Goal: Transaction & Acquisition: Purchase product/service

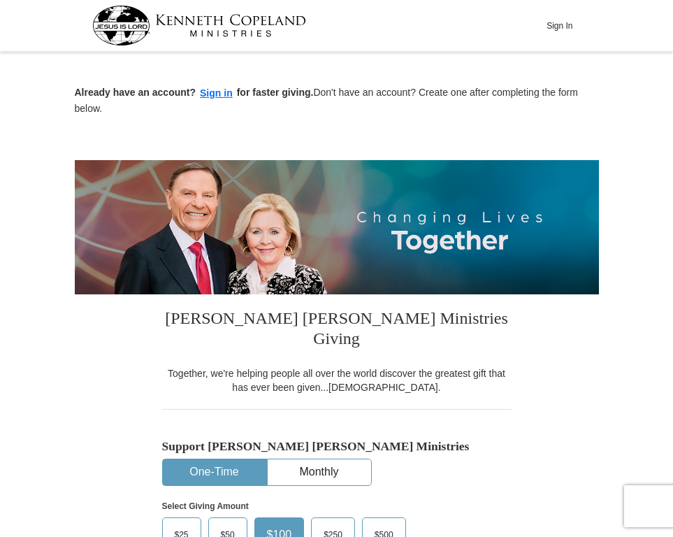
click at [217, 459] on button "One-Time" at bounding box center [214, 472] width 103 height 26
click at [181, 524] on span "$25" at bounding box center [182, 534] width 28 height 21
click at [0, 0] on input "$25" at bounding box center [0, 0] width 0 height 0
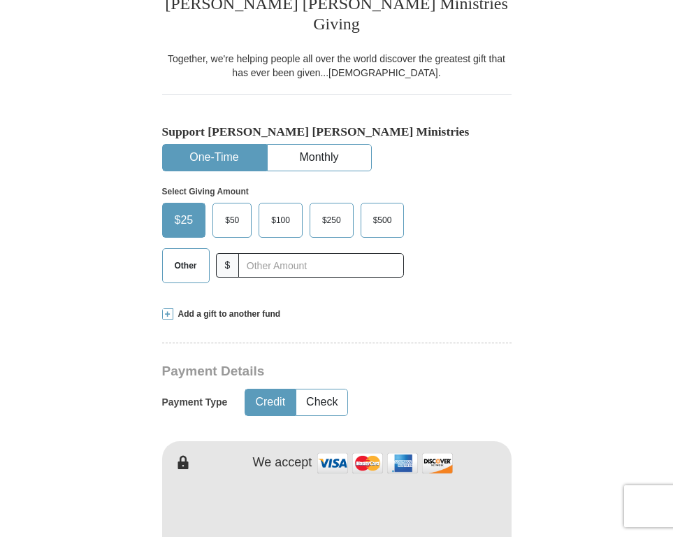
scroll to position [319, 0]
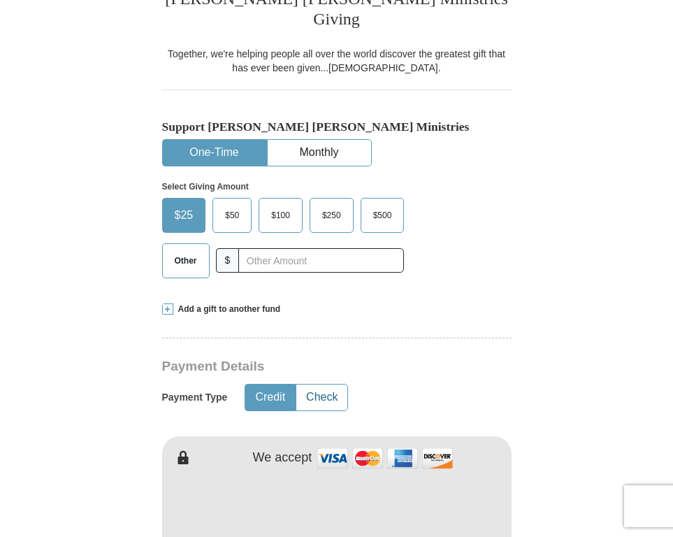
click at [332, 384] on button "Check" at bounding box center [321, 397] width 51 height 26
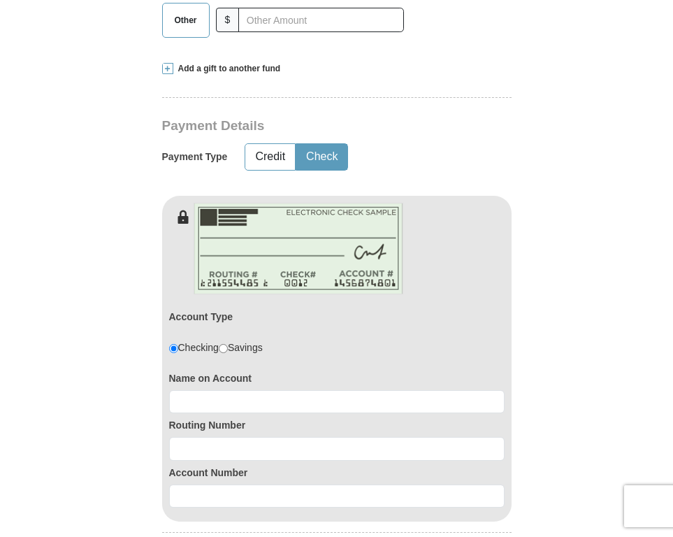
scroll to position [562, 0]
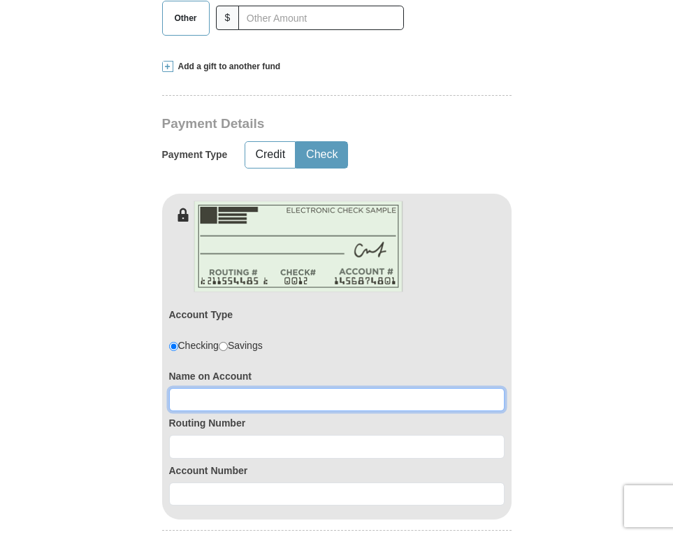
click at [330, 388] on input at bounding box center [336, 400] width 335 height 24
type input "Shirley hailey"
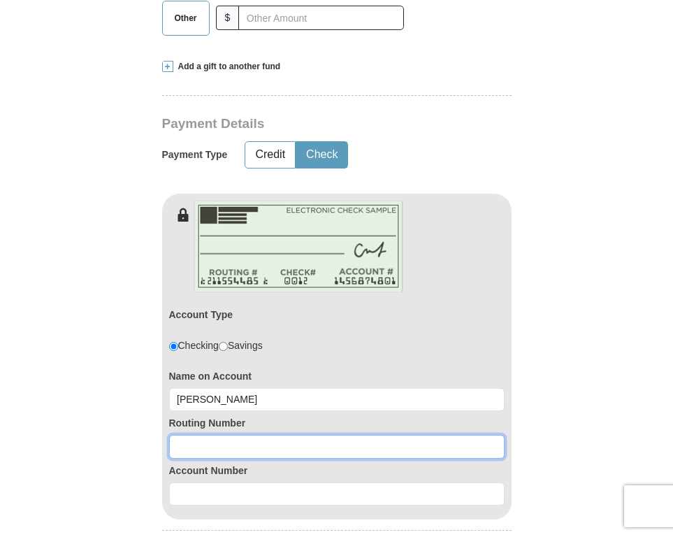
click at [342, 435] on input at bounding box center [336, 447] width 335 height 24
type input "253177049"
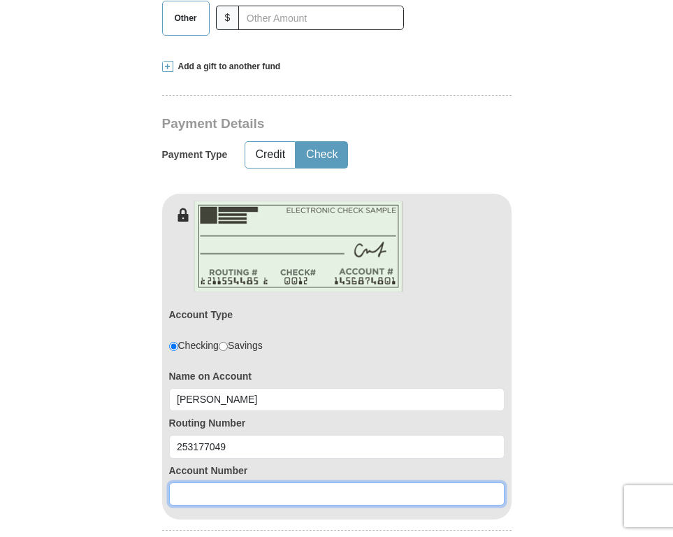
click at [347, 482] on input at bounding box center [336, 494] width 335 height 24
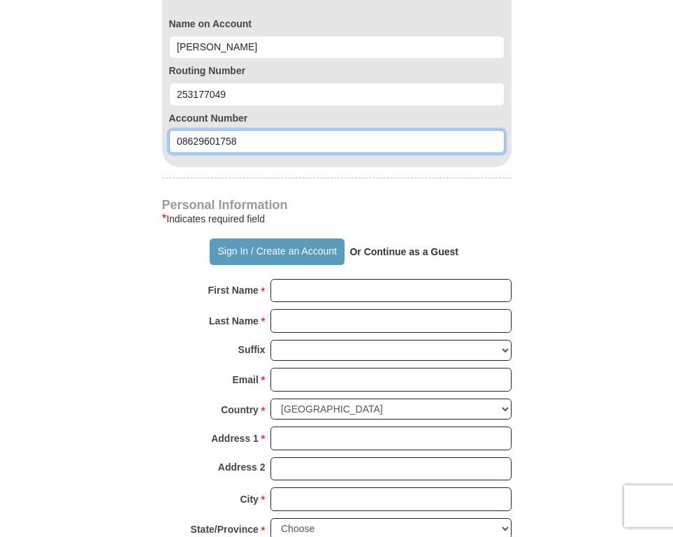
scroll to position [917, 0]
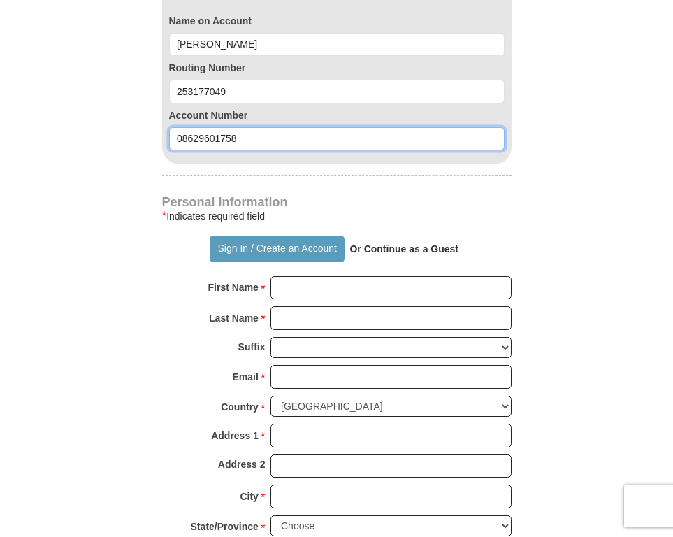
type input "08629601758"
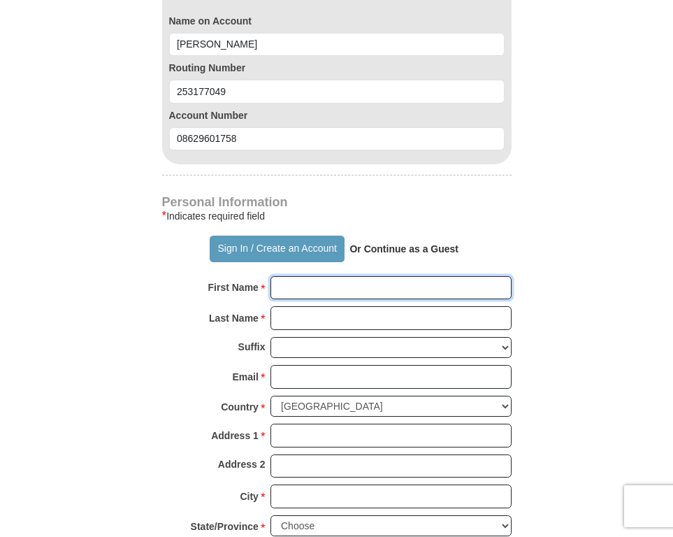
click at [354, 276] on input "First Name *" at bounding box center [390, 288] width 241 height 24
type input "shirley"
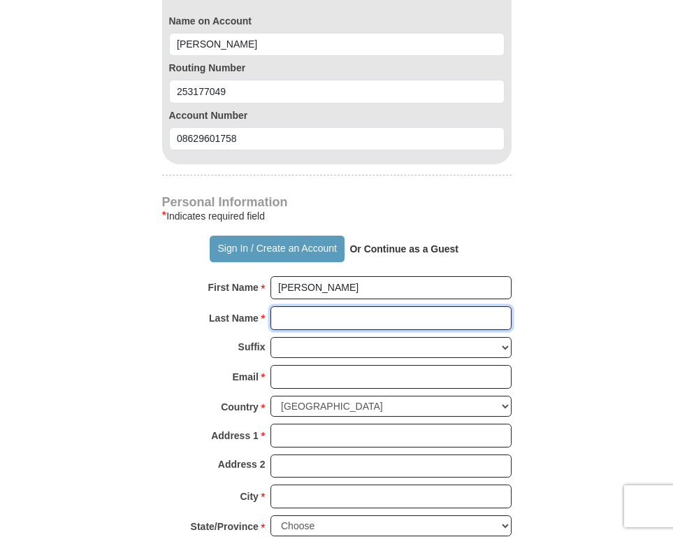
type input "hailey"
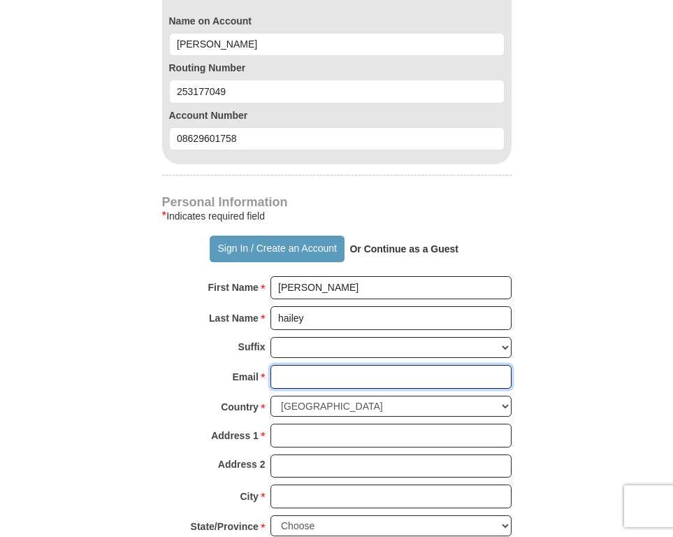
type input "shirleyhailey75@gmail.com"
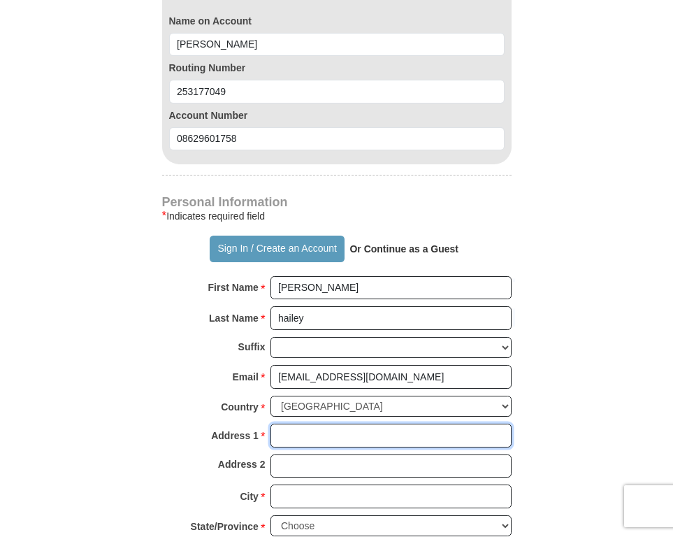
type input "9001softwind dr"
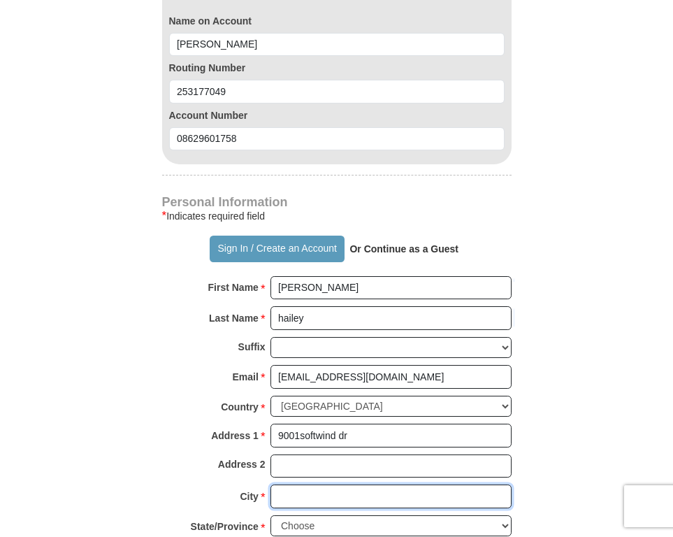
type input "Charlotte"
select select "NC"
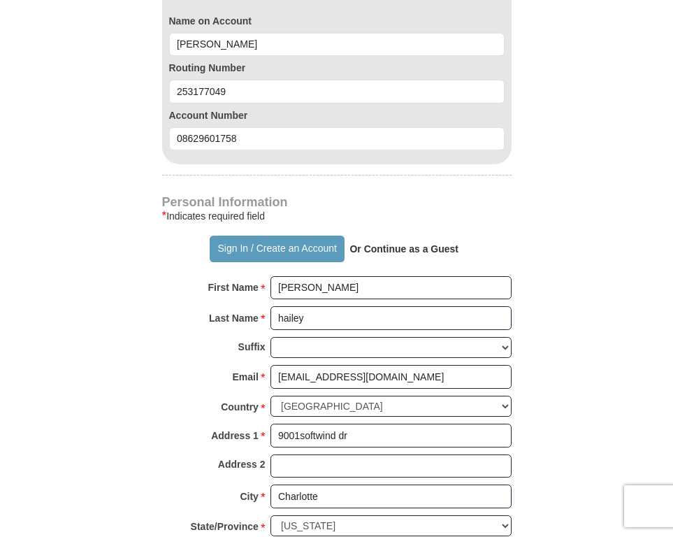
type input "28273"
type input "9802169698"
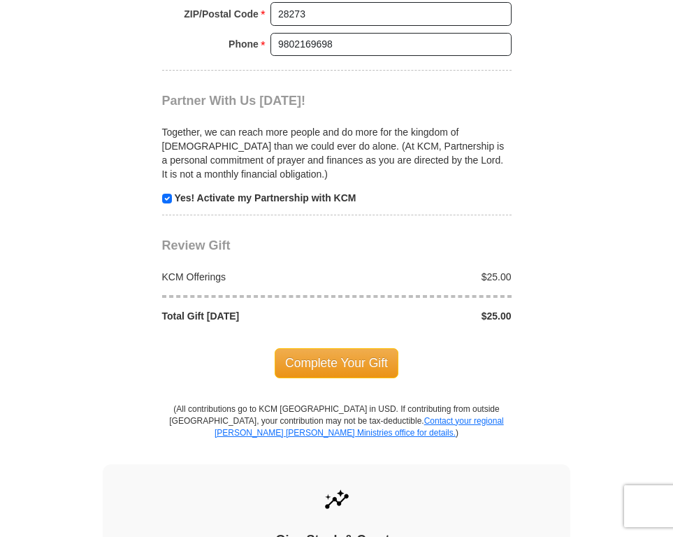
scroll to position [1464, 0]
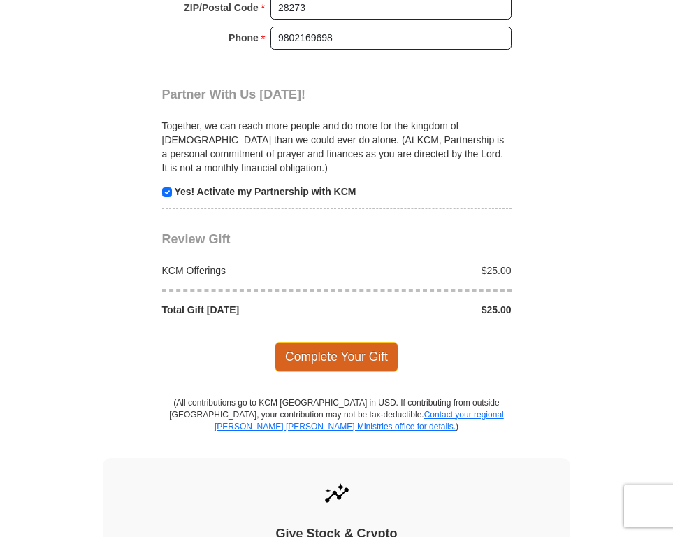
click at [352, 342] on span "Complete Your Gift" at bounding box center [337, 356] width 124 height 29
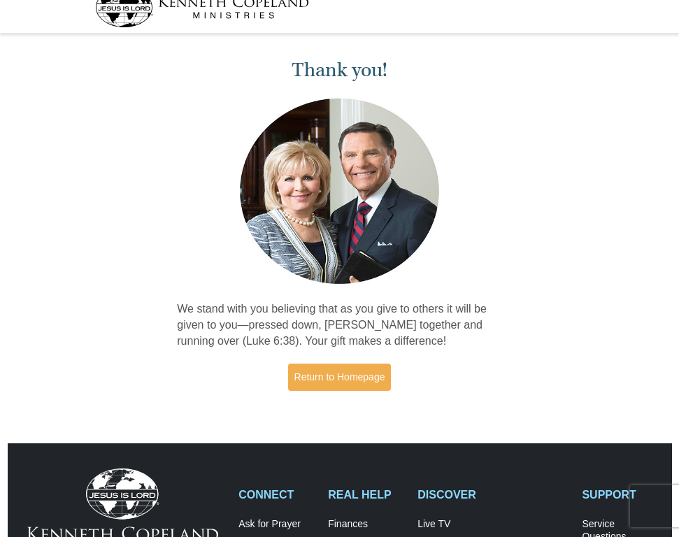
scroll to position [17, 0]
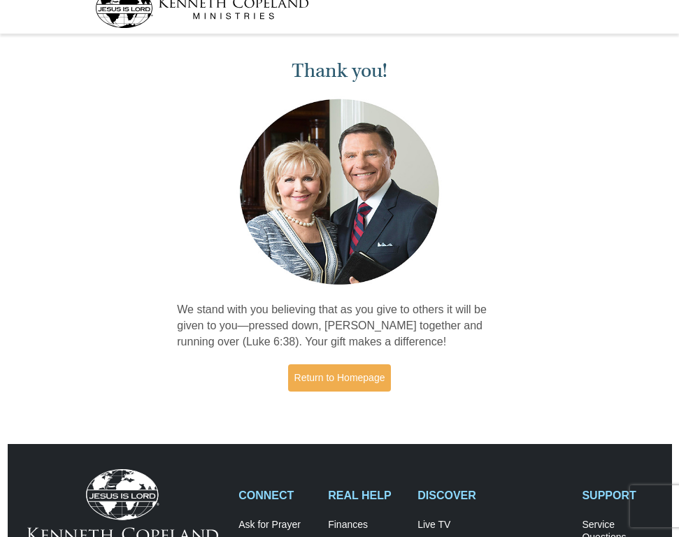
click at [352, 338] on p "We stand with you believing that as you give to others it will be given to you—…" at bounding box center [339, 326] width 325 height 48
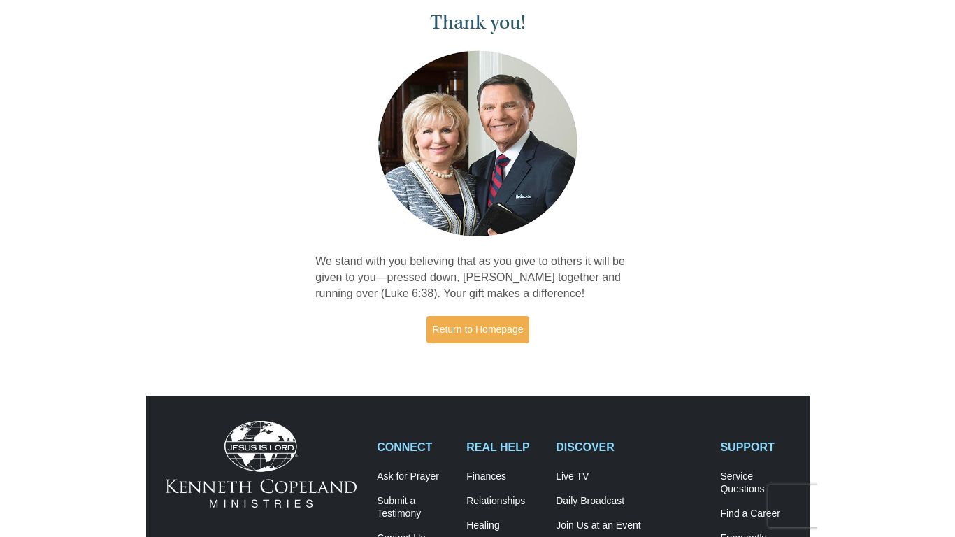
scroll to position [0, 0]
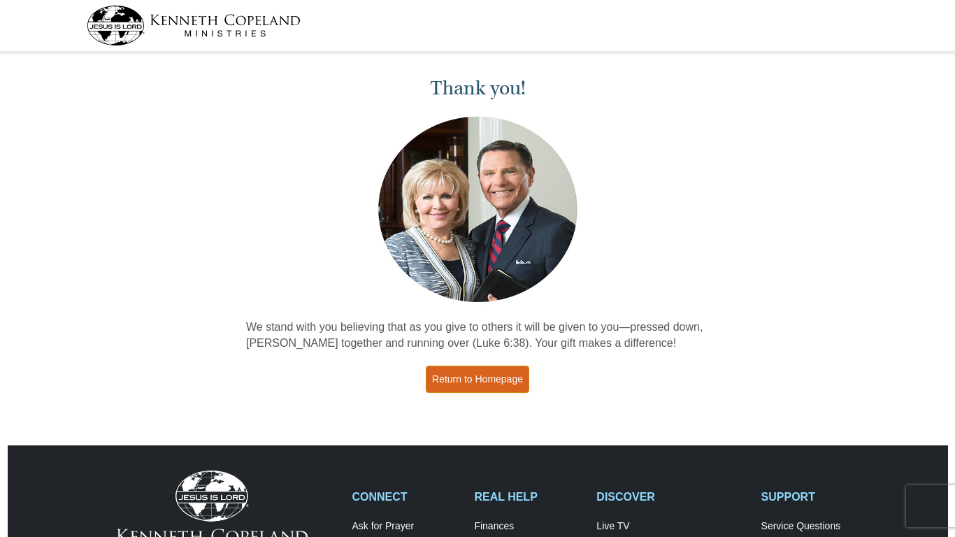
click at [498, 380] on link "Return to Homepage" at bounding box center [477, 378] width 103 height 27
